Goal: Transaction & Acquisition: Purchase product/service

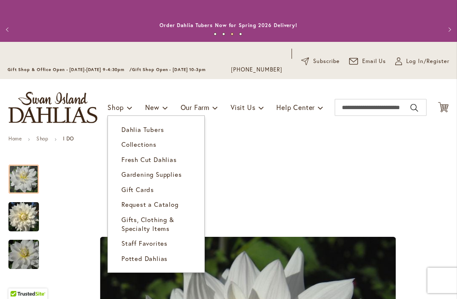
click at [156, 132] on span "Dahlia Tubers" at bounding box center [142, 129] width 42 height 8
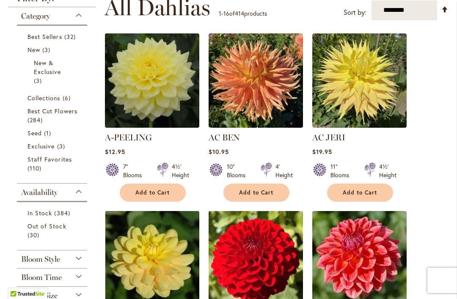
scroll to position [237, 0]
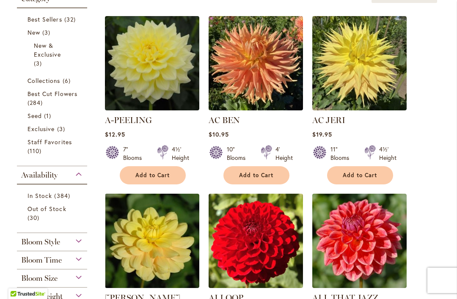
click at [367, 62] on img at bounding box center [359, 63] width 94 height 94
click at [77, 233] on div "Bloom Style" at bounding box center [52, 240] width 70 height 14
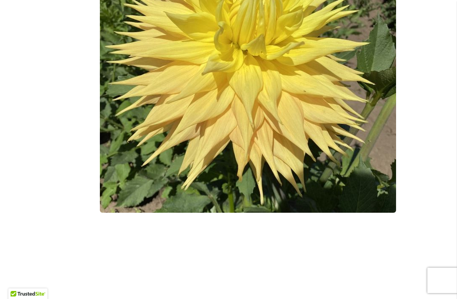
scroll to position [330, 0]
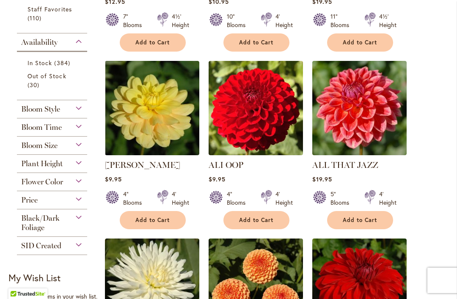
scroll to position [372, 0]
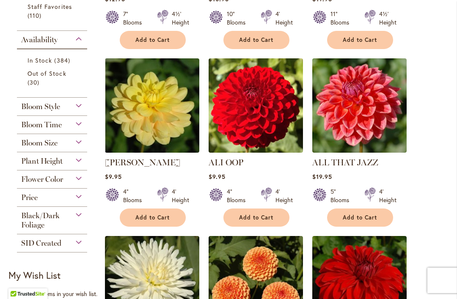
click at [81, 106] on div "Bloom Style" at bounding box center [52, 105] width 70 height 14
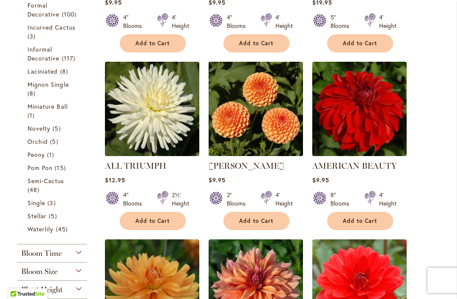
scroll to position [548, 0]
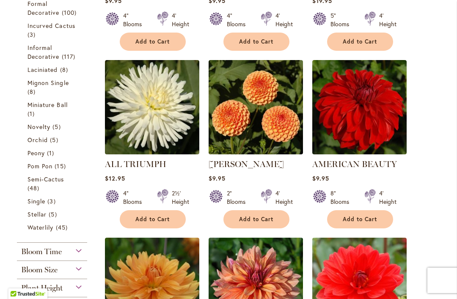
click at [63, 232] on span "45 items" at bounding box center [63, 227] width 14 height 9
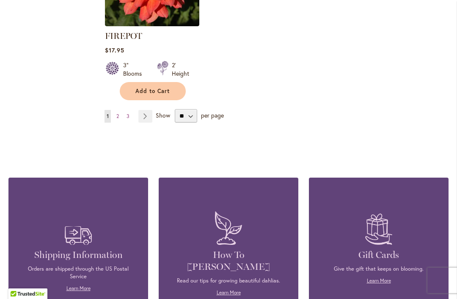
scroll to position [1193, 0]
click at [148, 110] on link "Page Next" at bounding box center [145, 116] width 14 height 13
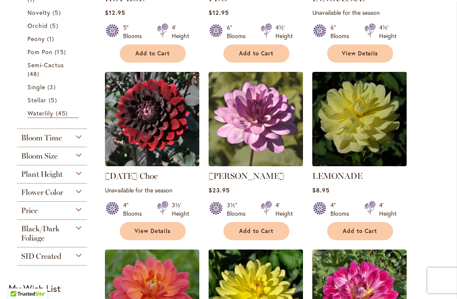
scroll to position [510, 0]
